Goal: Answer question/provide support: Ask a question

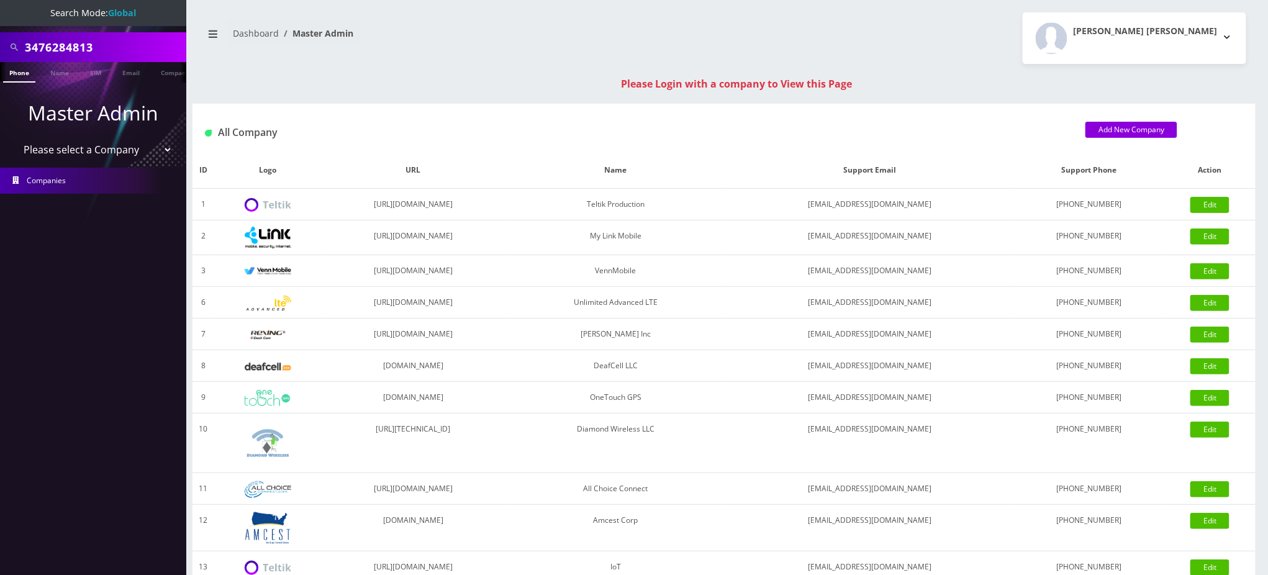
drag, startPoint x: 111, startPoint y: 47, endPoint x: 0, endPoint y: 47, distance: 110.5
click at [0, 47] on div "3476284813" at bounding box center [93, 47] width 186 height 30
type input "9296274675"
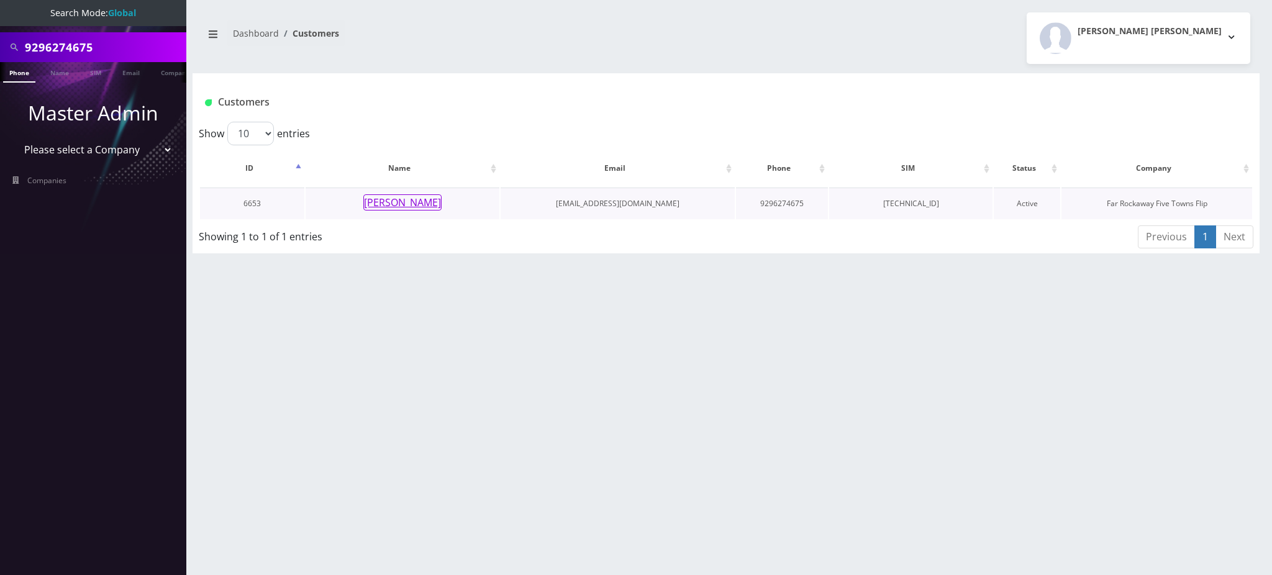
click at [419, 206] on button "[PERSON_NAME]" at bounding box center [402, 202] width 78 height 16
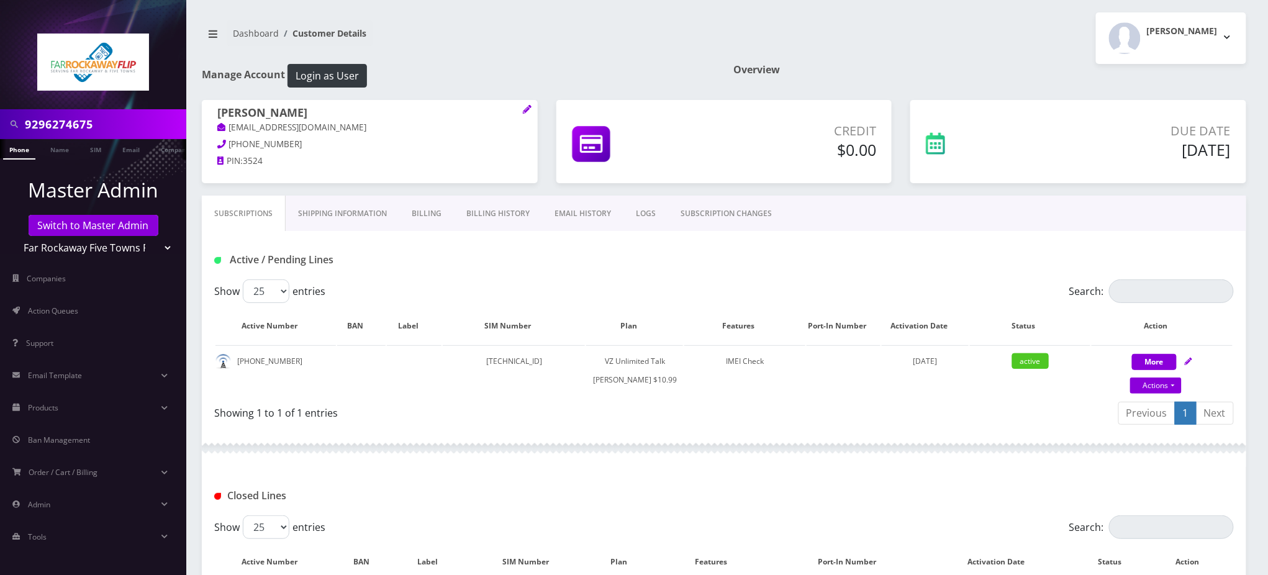
click at [53, 127] on input "9296274675" at bounding box center [104, 124] width 158 height 24
click at [468, 261] on h1 "Active / Pending Lines" at bounding box center [377, 260] width 327 height 12
click at [529, 50] on nav "Dashboard Customer Details" at bounding box center [458, 37] width 513 height 35
